Goal: Task Accomplishment & Management: Use online tool/utility

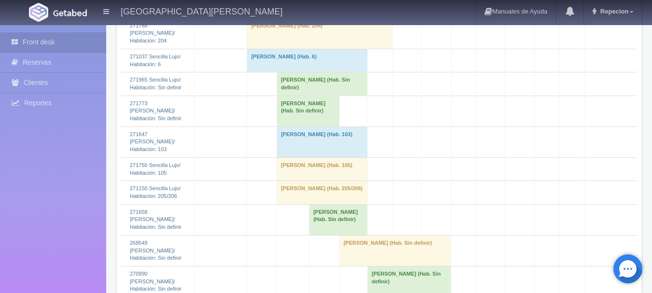
scroll to position [1044, 0]
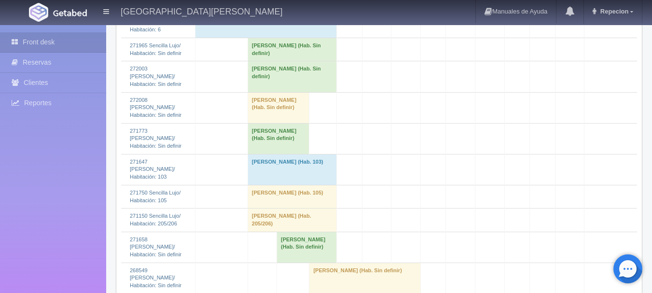
scroll to position [850, 0]
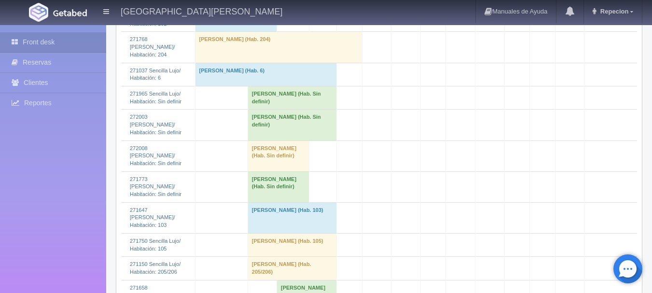
click at [265, 126] on td "[PERSON_NAME] (Hab. Sin definir)" at bounding box center [292, 125] width 89 height 31
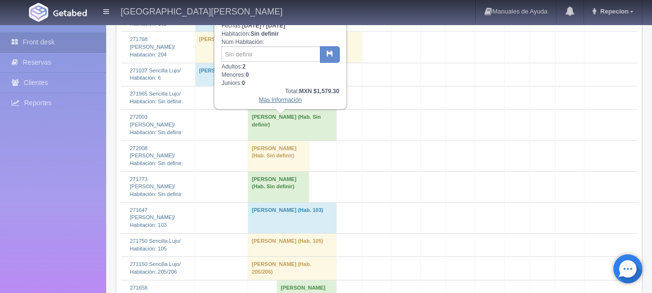
click at [279, 103] on link "Más Información" at bounding box center [280, 100] width 43 height 7
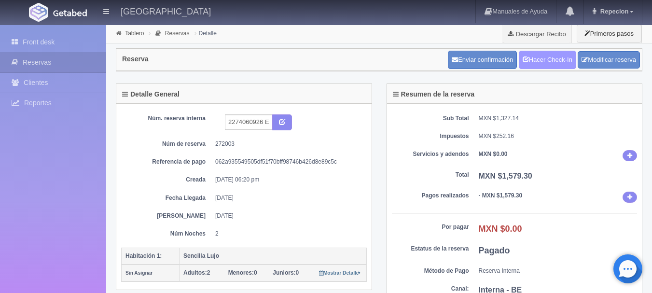
click at [535, 52] on link "Hacer Check-In" at bounding box center [547, 60] width 57 height 18
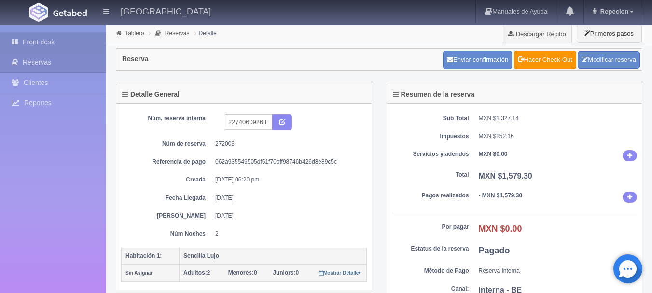
click at [36, 42] on link "Front desk" at bounding box center [53, 42] width 106 height 20
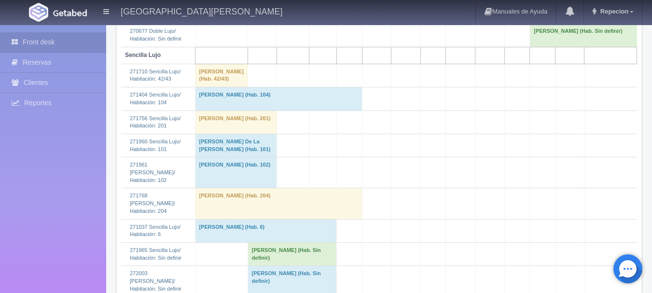
scroll to position [772, 0]
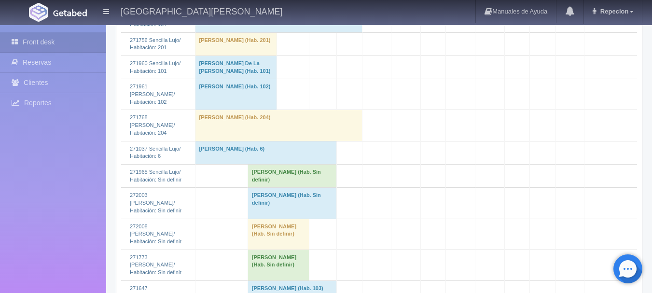
click at [265, 210] on td "Alma Lorenia Covarrubias Madrigal (Hab. Sin definir)" at bounding box center [292, 203] width 89 height 31
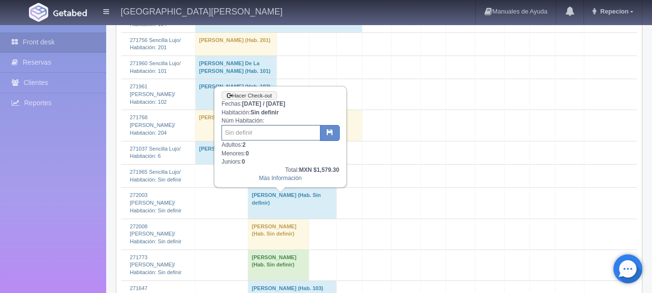
click at [251, 134] on input "text" at bounding box center [271, 132] width 99 height 15
type input "203"
click at [324, 126] on button "button" at bounding box center [330, 133] width 20 height 16
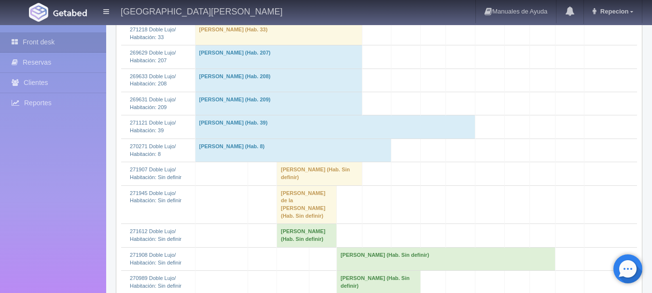
scroll to position [97, 0]
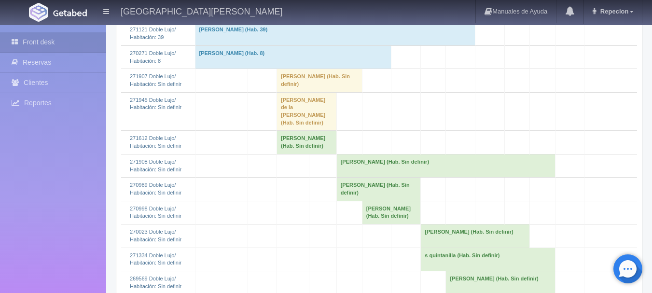
scroll to position [290, 0]
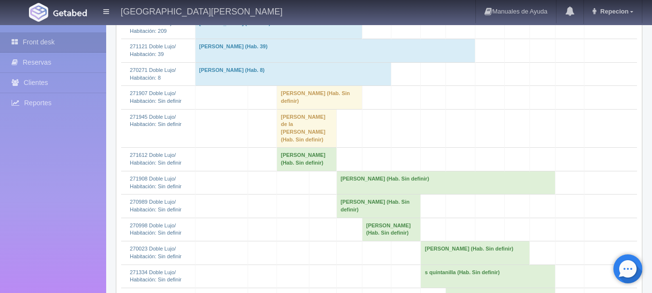
click at [310, 101] on td "[PERSON_NAME] (Hab. Sin definir)" at bounding box center [319, 97] width 85 height 23
click at [328, 95] on td "[PERSON_NAME] (Hab. Sin definir)" at bounding box center [319, 97] width 85 height 23
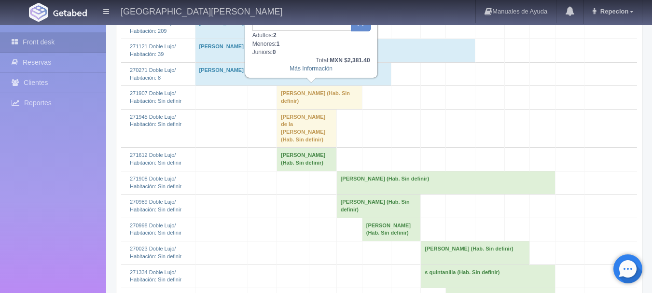
click at [328, 95] on td "[PERSON_NAME] (Hab. Sin definir)" at bounding box center [319, 97] width 85 height 23
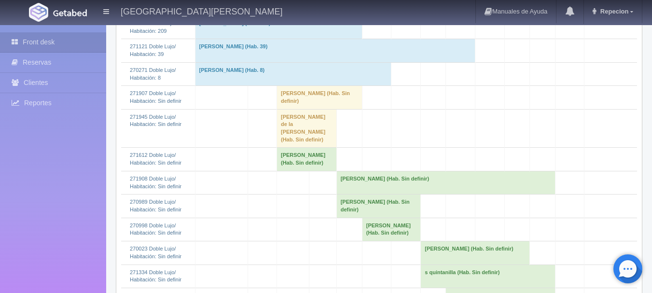
click at [319, 121] on td "[PERSON_NAME] de la [PERSON_NAME] (Hab. Sin definir)" at bounding box center [307, 128] width 60 height 39
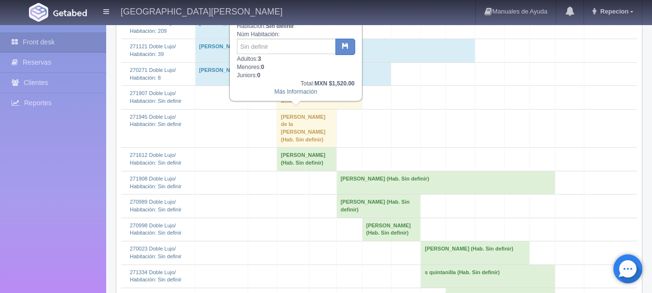
click at [319, 121] on td "[PERSON_NAME] de la [PERSON_NAME] (Hab. Sin definir)" at bounding box center [307, 128] width 60 height 39
click at [312, 149] on td "[PERSON_NAME] (Hab. Sin definir)" at bounding box center [307, 159] width 60 height 23
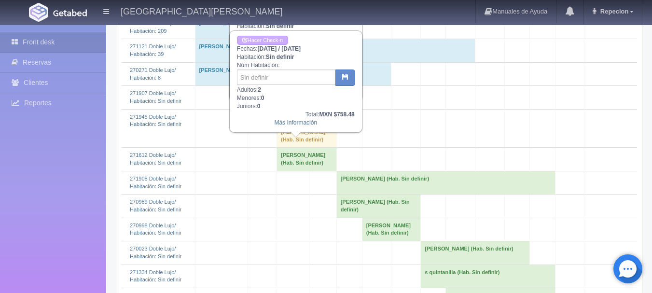
click at [314, 149] on td "[PERSON_NAME] (Hab. Sin definir)" at bounding box center [307, 159] width 60 height 23
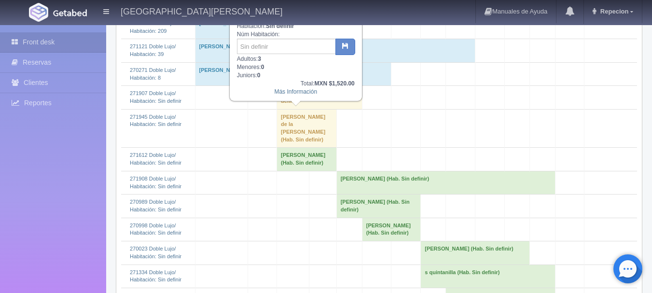
click at [321, 124] on td "[PERSON_NAME] de la [PERSON_NAME] (Hab. Sin definir)" at bounding box center [307, 128] width 60 height 39
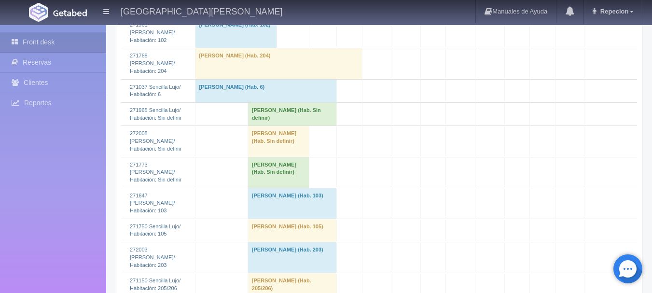
scroll to position [869, 0]
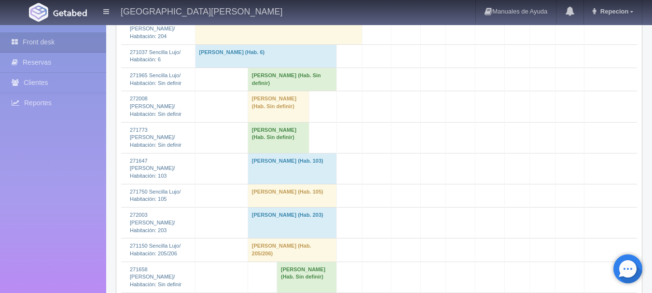
click at [302, 90] on td "[PERSON_NAME] (Hab. Sin definir)" at bounding box center [292, 79] width 89 height 23
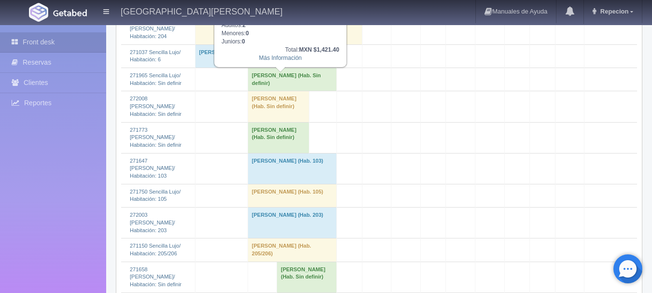
click at [302, 90] on td "[PERSON_NAME] (Hab. Sin definir)" at bounding box center [292, 79] width 89 height 23
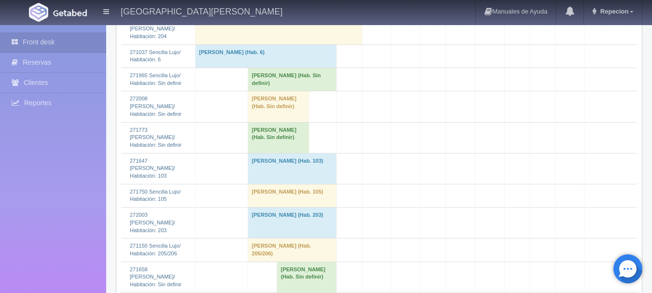
click at [279, 113] on td "[PERSON_NAME] (Hab. Sin definir)" at bounding box center [279, 106] width 62 height 31
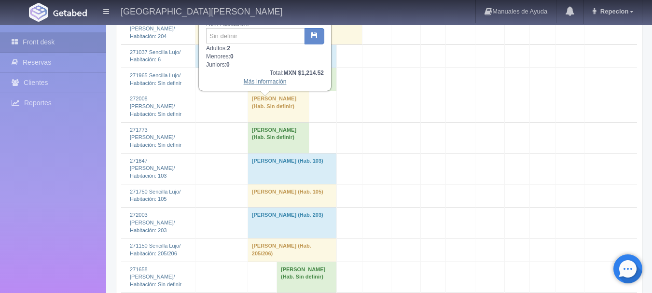
click at [273, 84] on link "Más Información" at bounding box center [265, 81] width 43 height 7
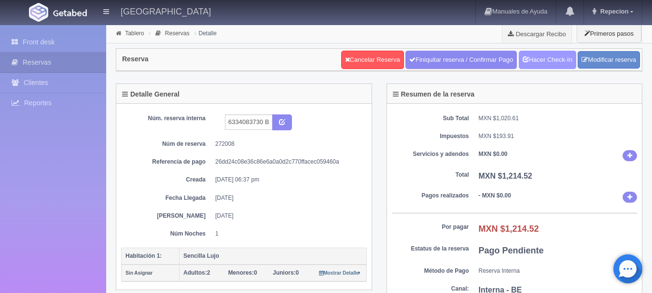
click at [538, 61] on link "Hacer Check-In" at bounding box center [547, 60] width 57 height 18
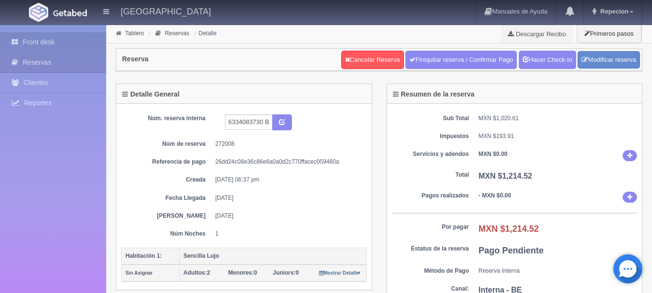
click at [48, 41] on link "Front desk" at bounding box center [53, 42] width 106 height 20
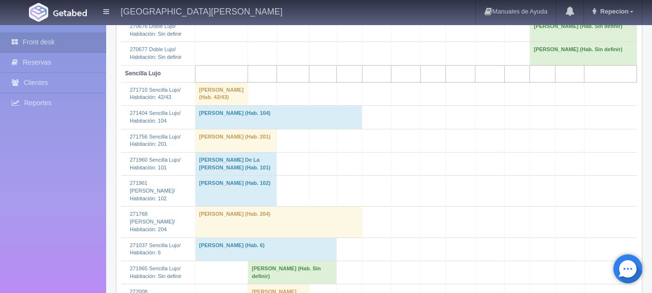
scroll to position [869, 0]
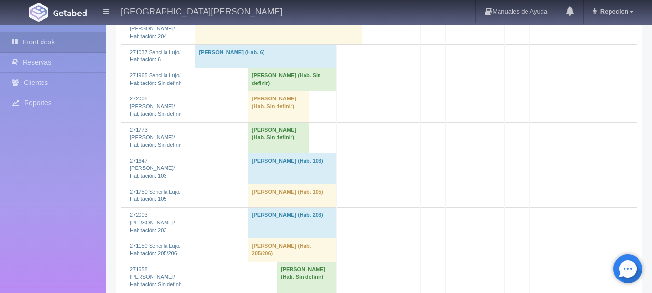
click at [256, 115] on td "[PERSON_NAME] (Hab. Sin definir)" at bounding box center [279, 106] width 62 height 31
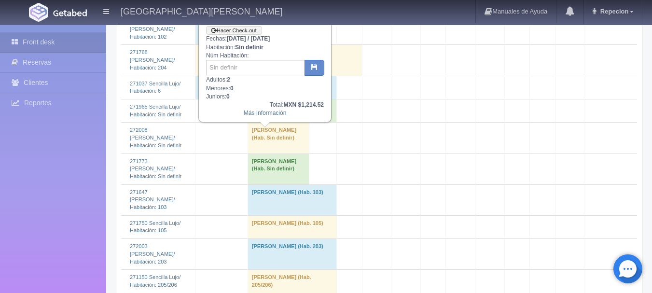
scroll to position [821, 0]
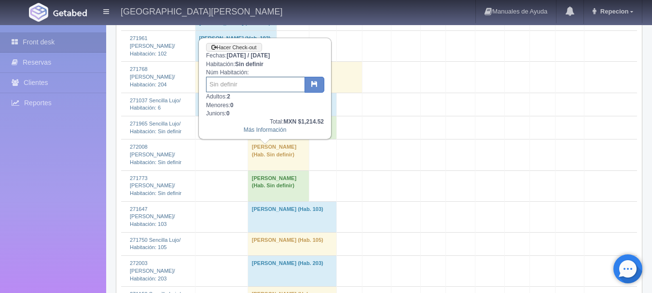
click at [252, 89] on input "text" at bounding box center [255, 84] width 99 height 15
type input "101"
click at [314, 84] on icon "button" at bounding box center [314, 84] width 6 height 6
